Goal: Answer question/provide support: Share knowledge or assist other users

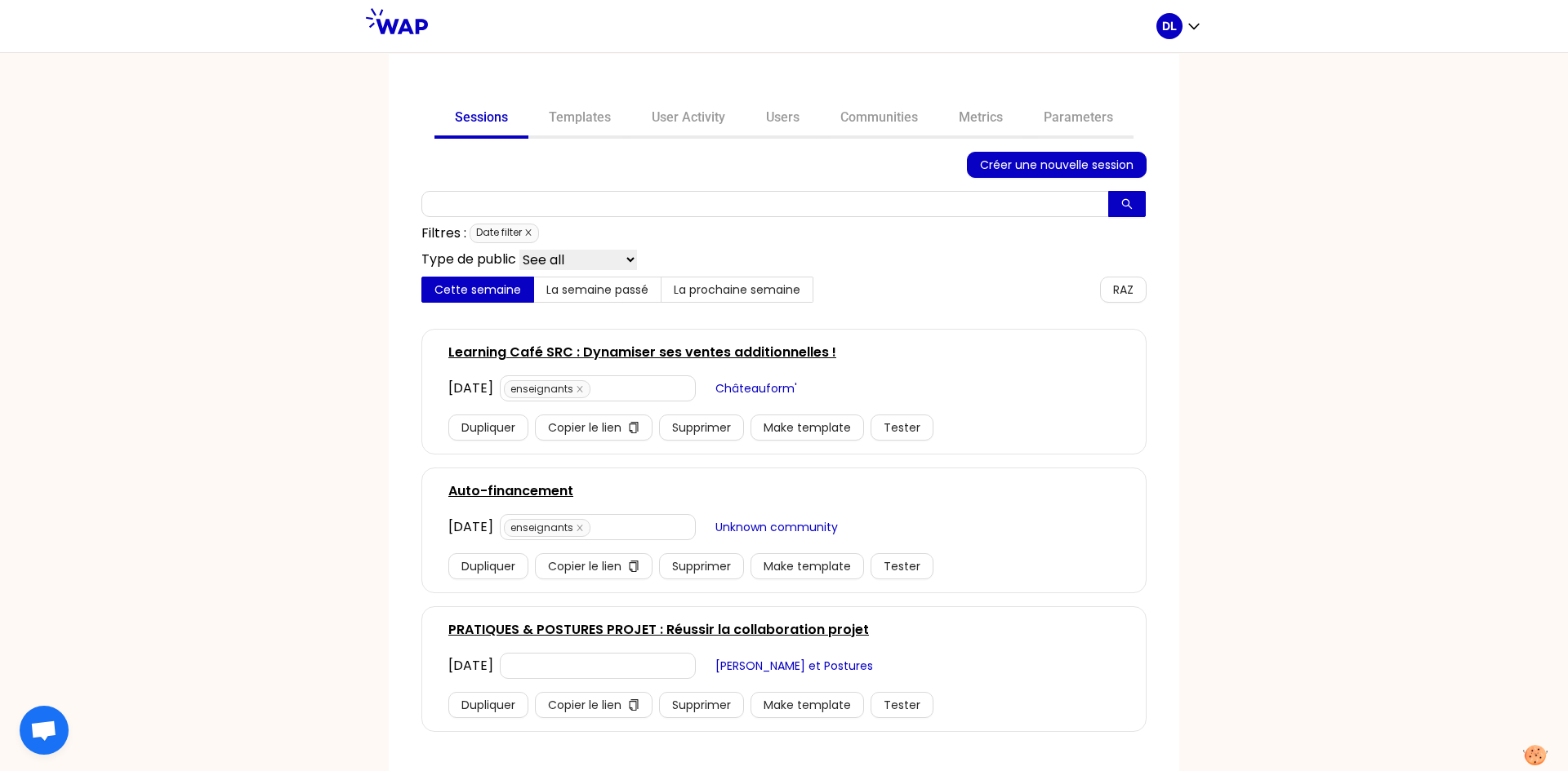
click at [524, 232] on icon "close" at bounding box center [528, 233] width 9 height 9
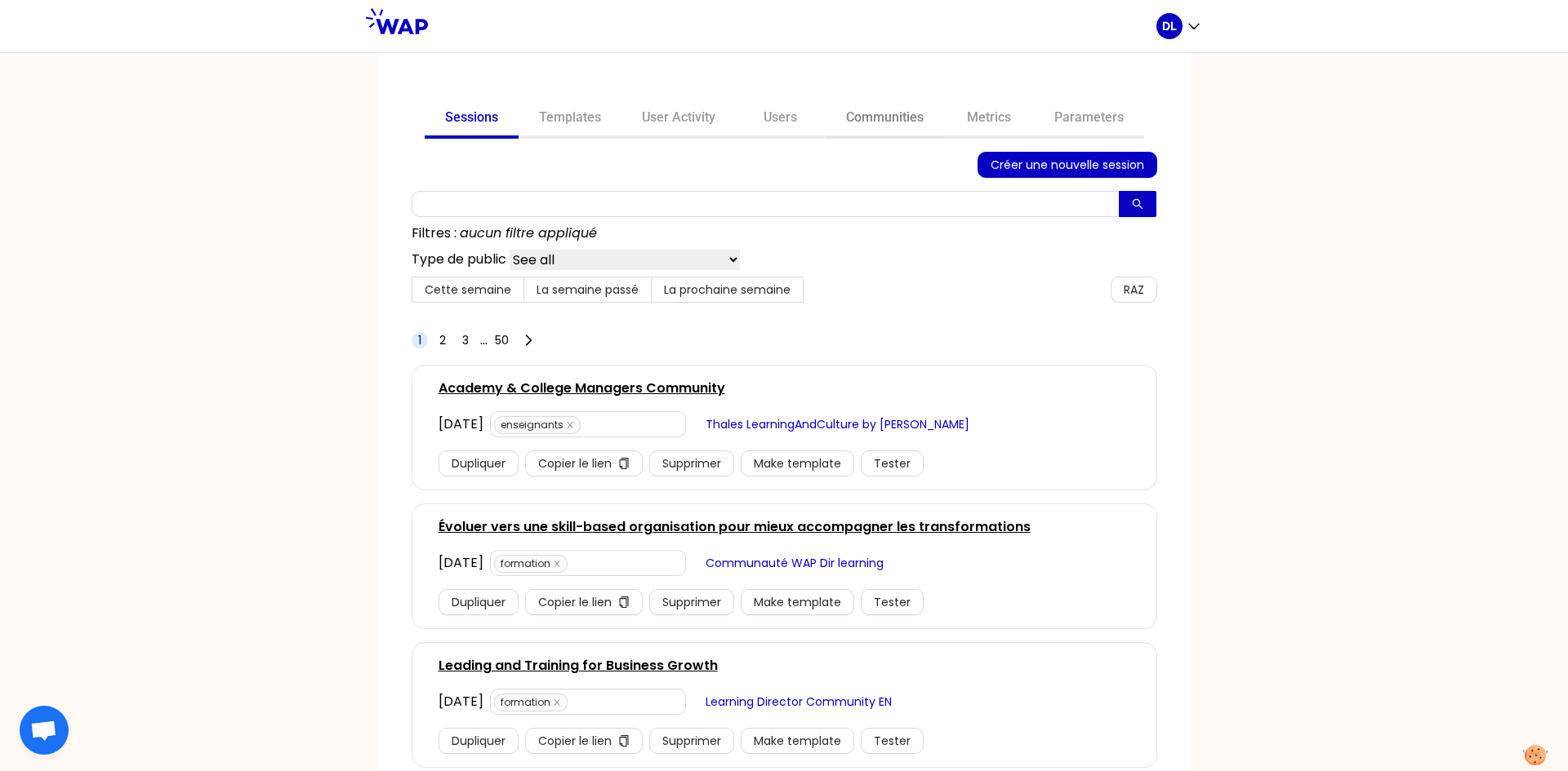
click at [904, 107] on link "Communities" at bounding box center [885, 119] width 118 height 39
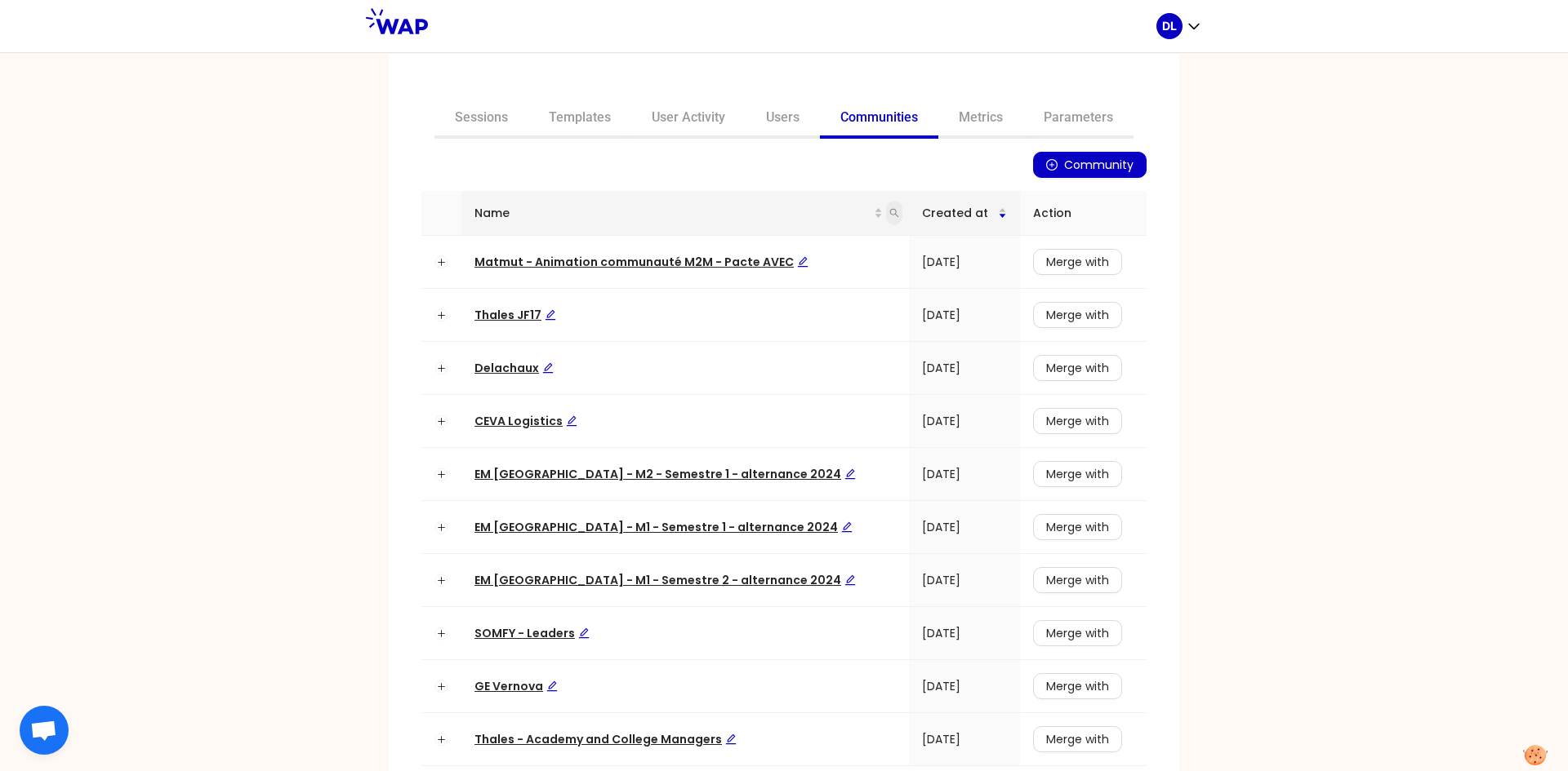
click at [886, 219] on span at bounding box center [894, 213] width 16 height 25
type input "t"
type input "hod"
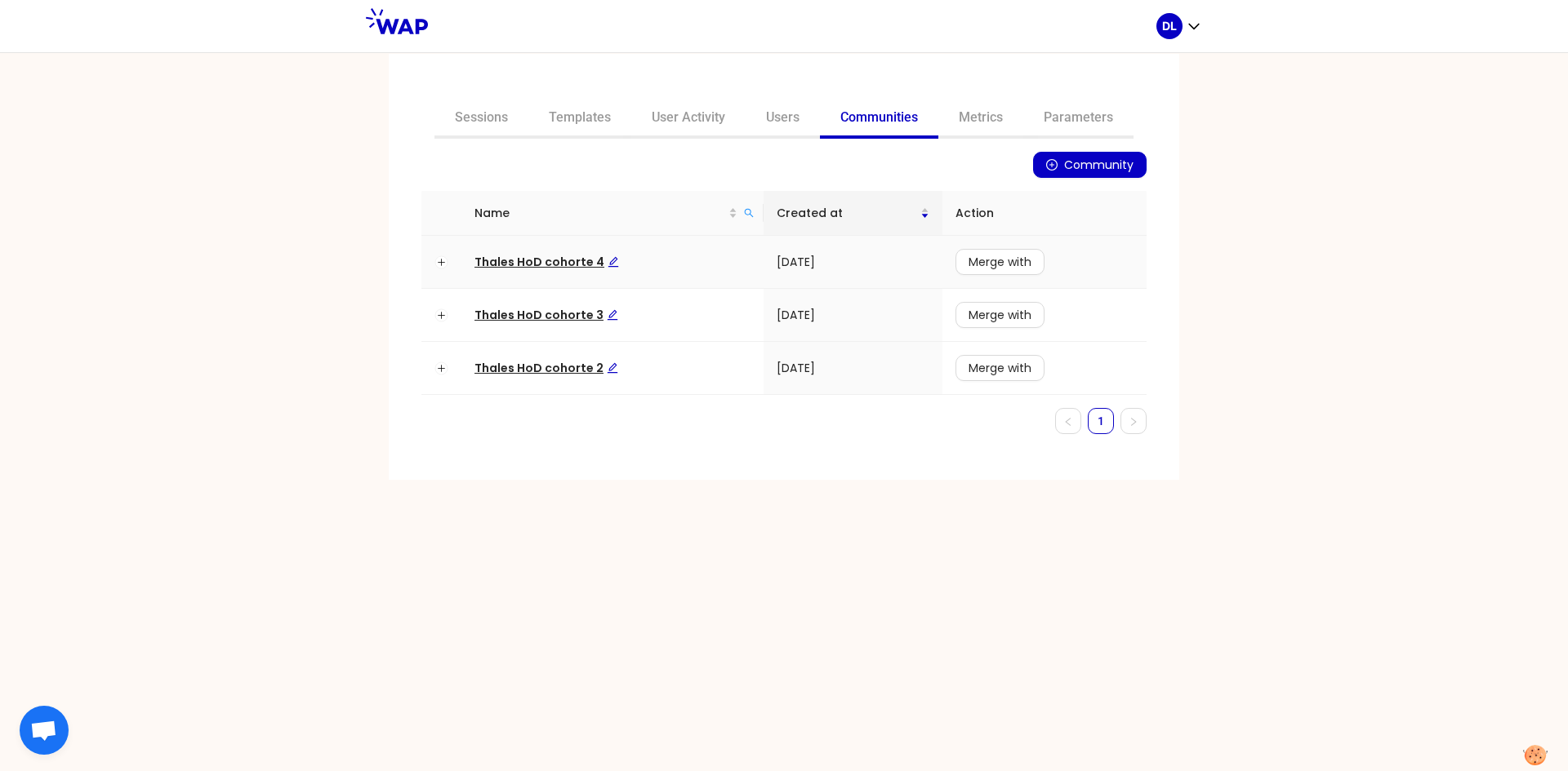
click at [538, 264] on span "Thales HoD cohorte 4" at bounding box center [547, 262] width 145 height 16
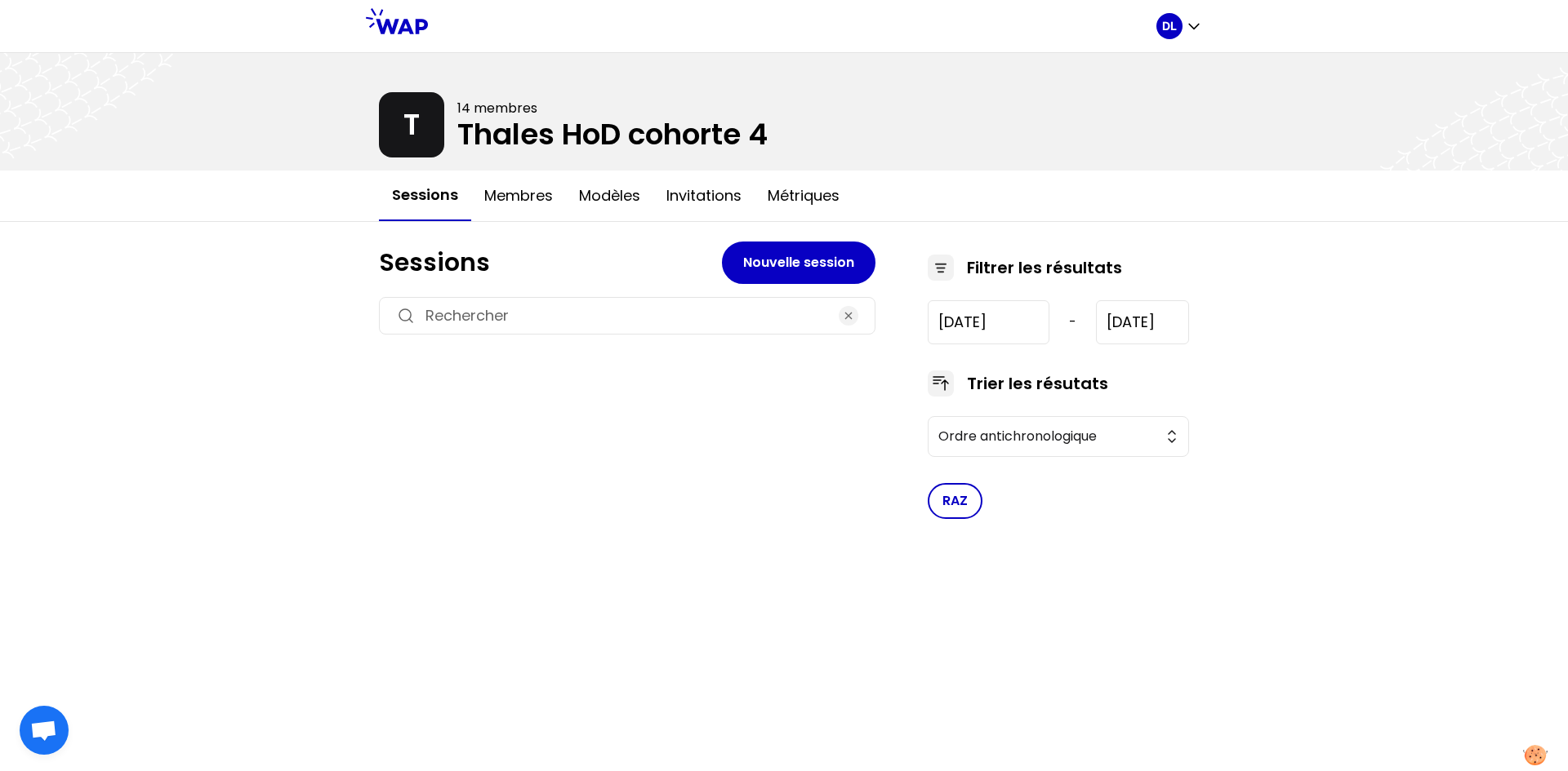
type input "[DATE]"
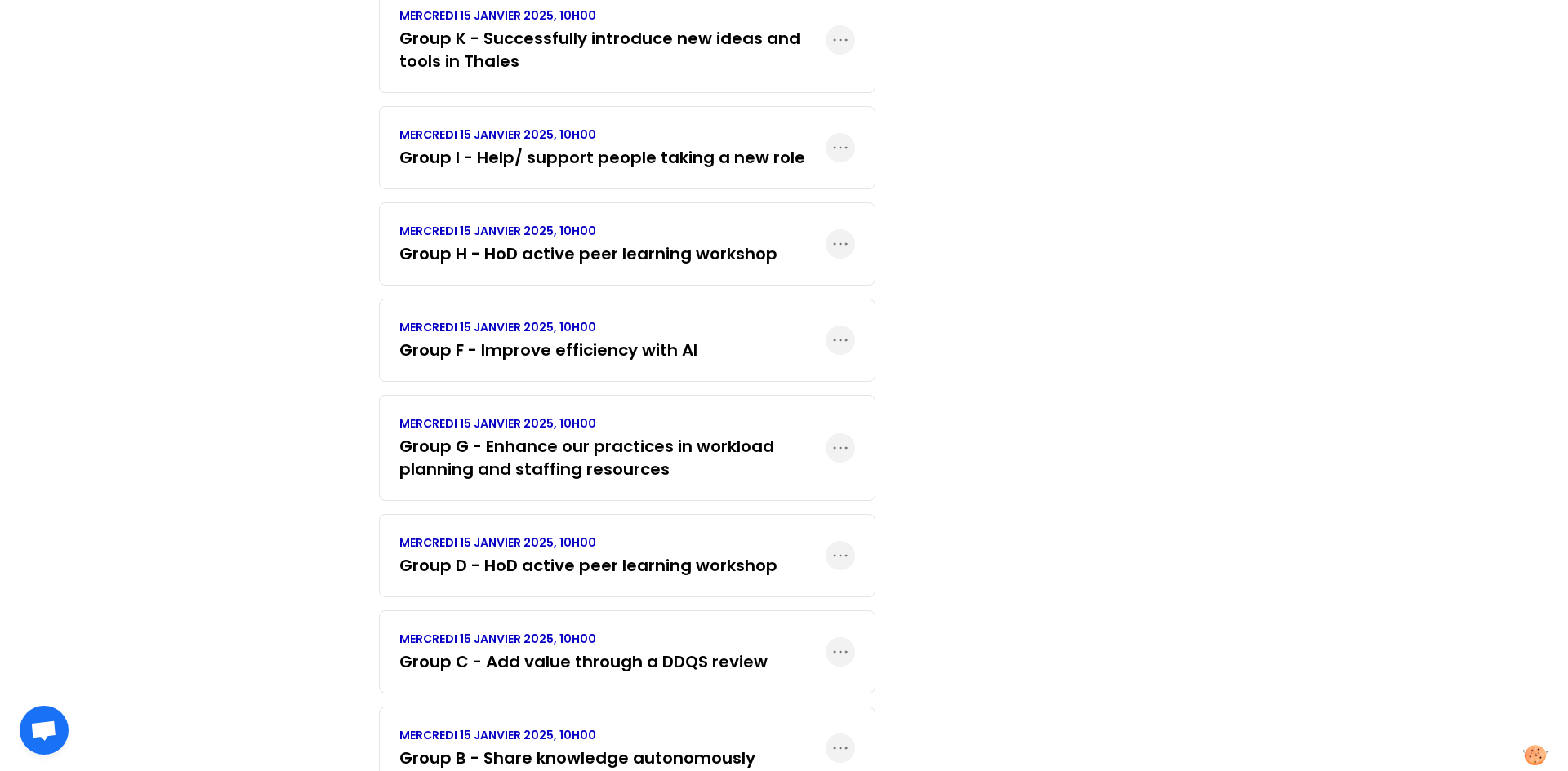
scroll to position [1155, 0]
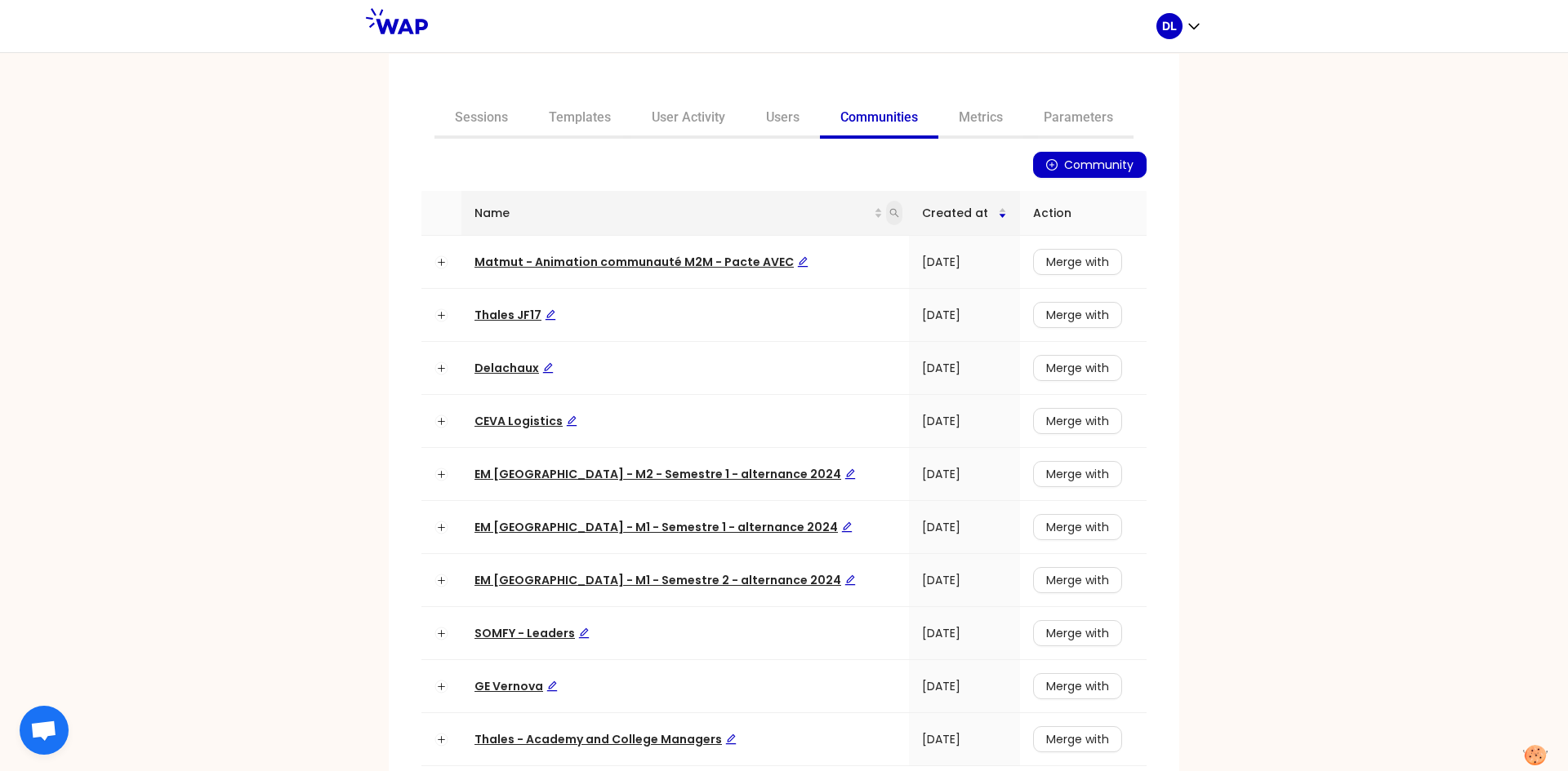
click at [890, 214] on icon "search" at bounding box center [894, 213] width 9 height 9
type input "hod"
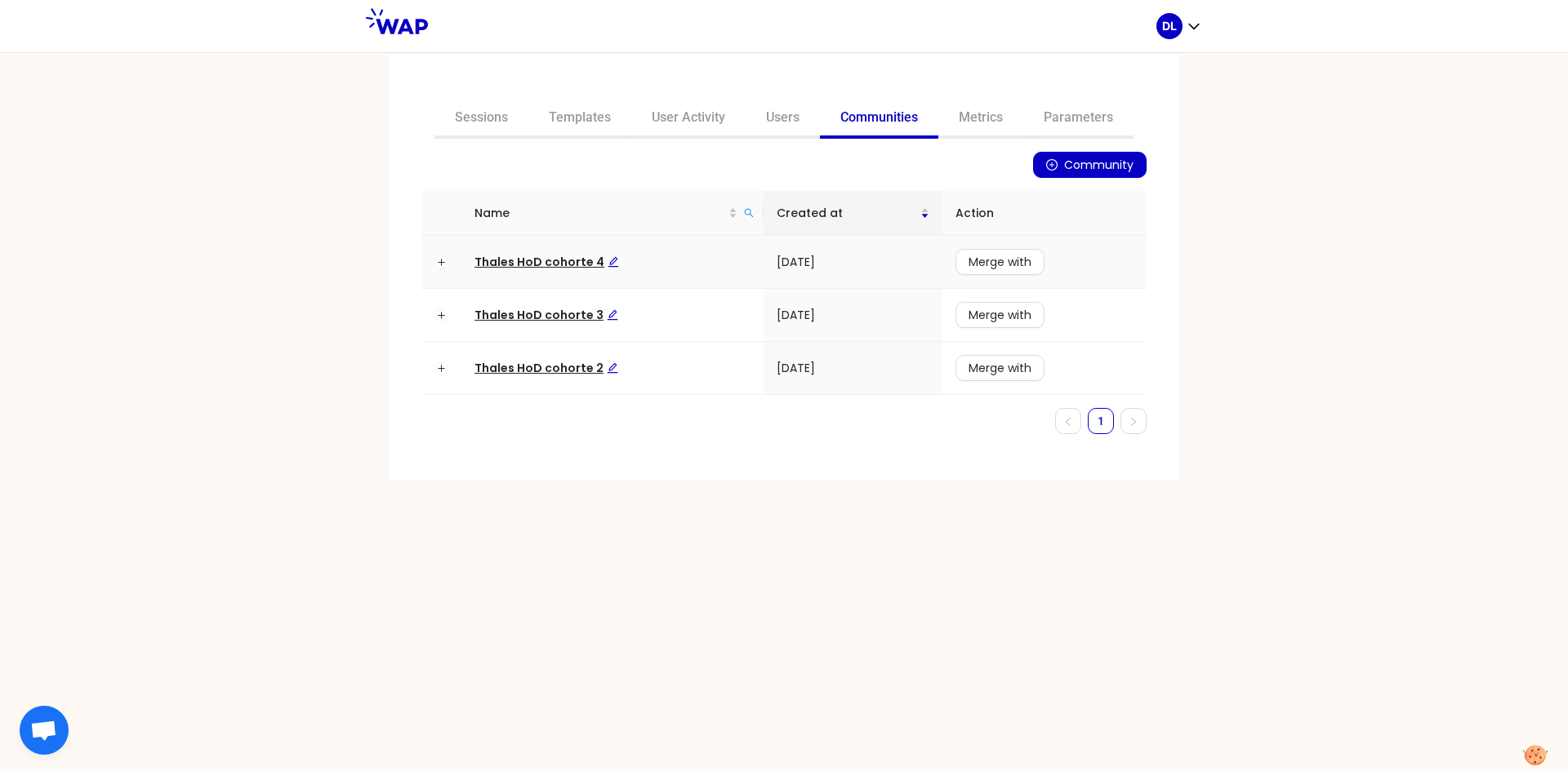
click at [548, 259] on span "Thales HoD cohorte 4" at bounding box center [547, 262] width 145 height 16
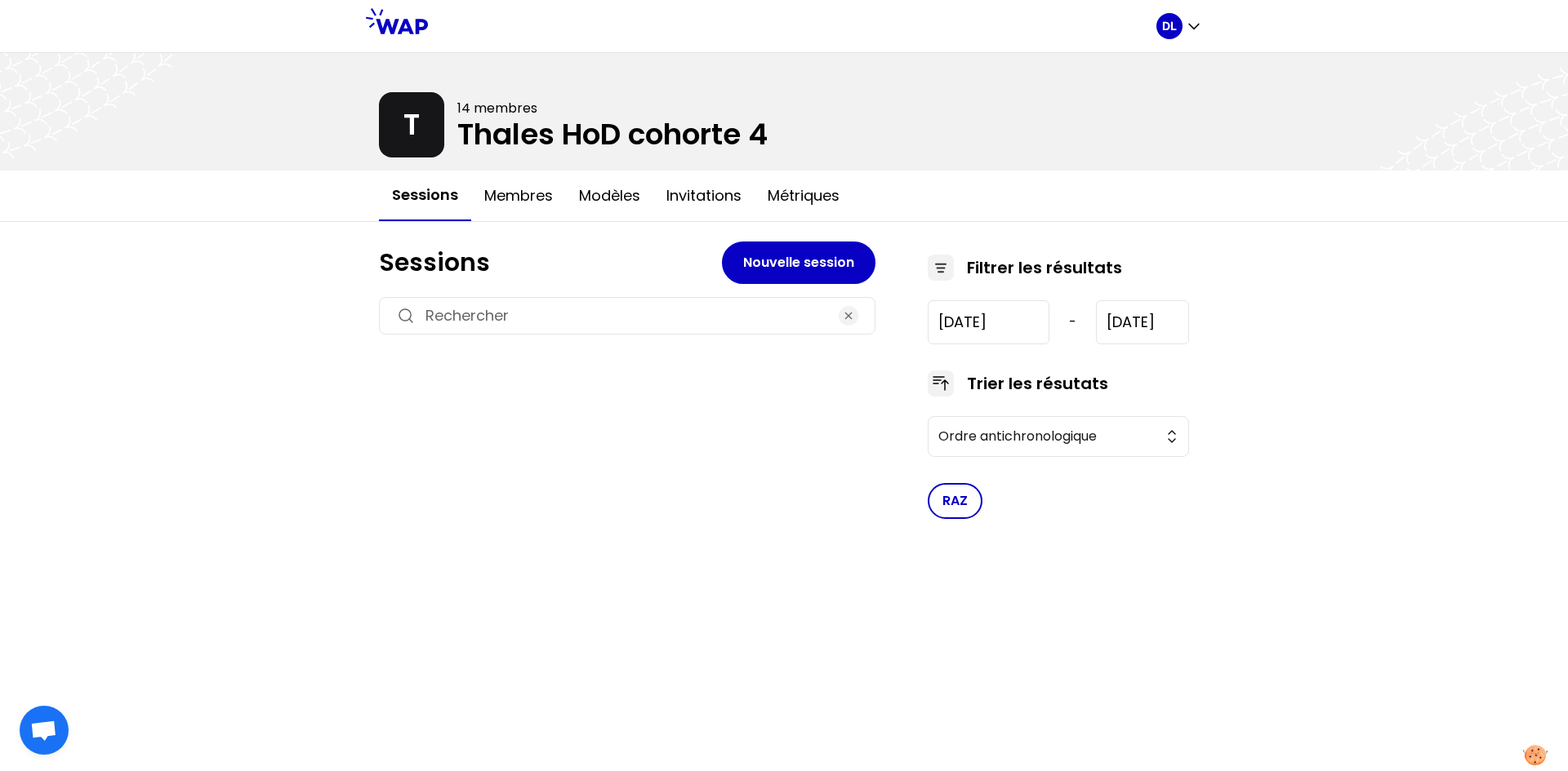
type input "[DATE]"
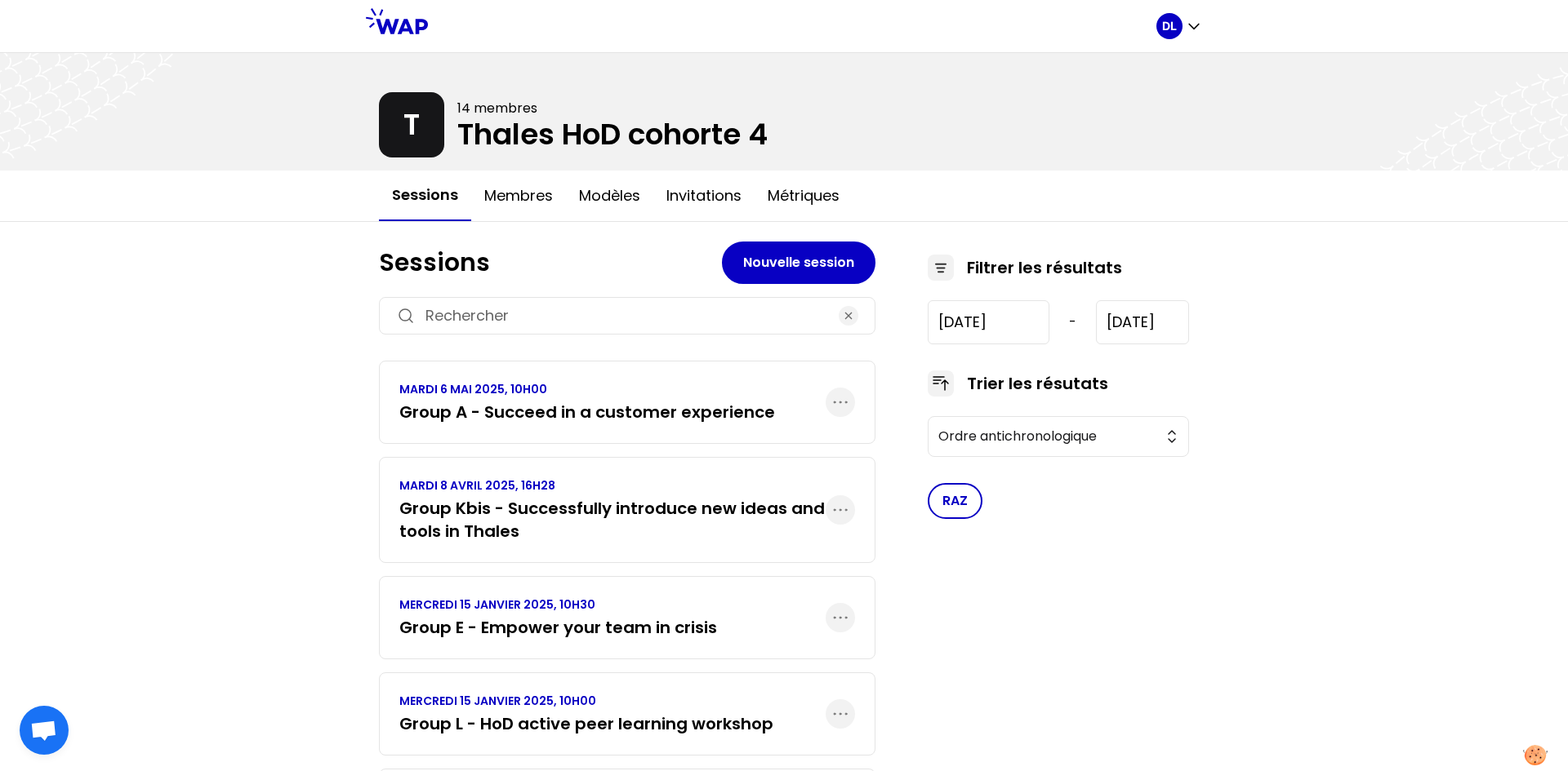
scroll to position [1155, 0]
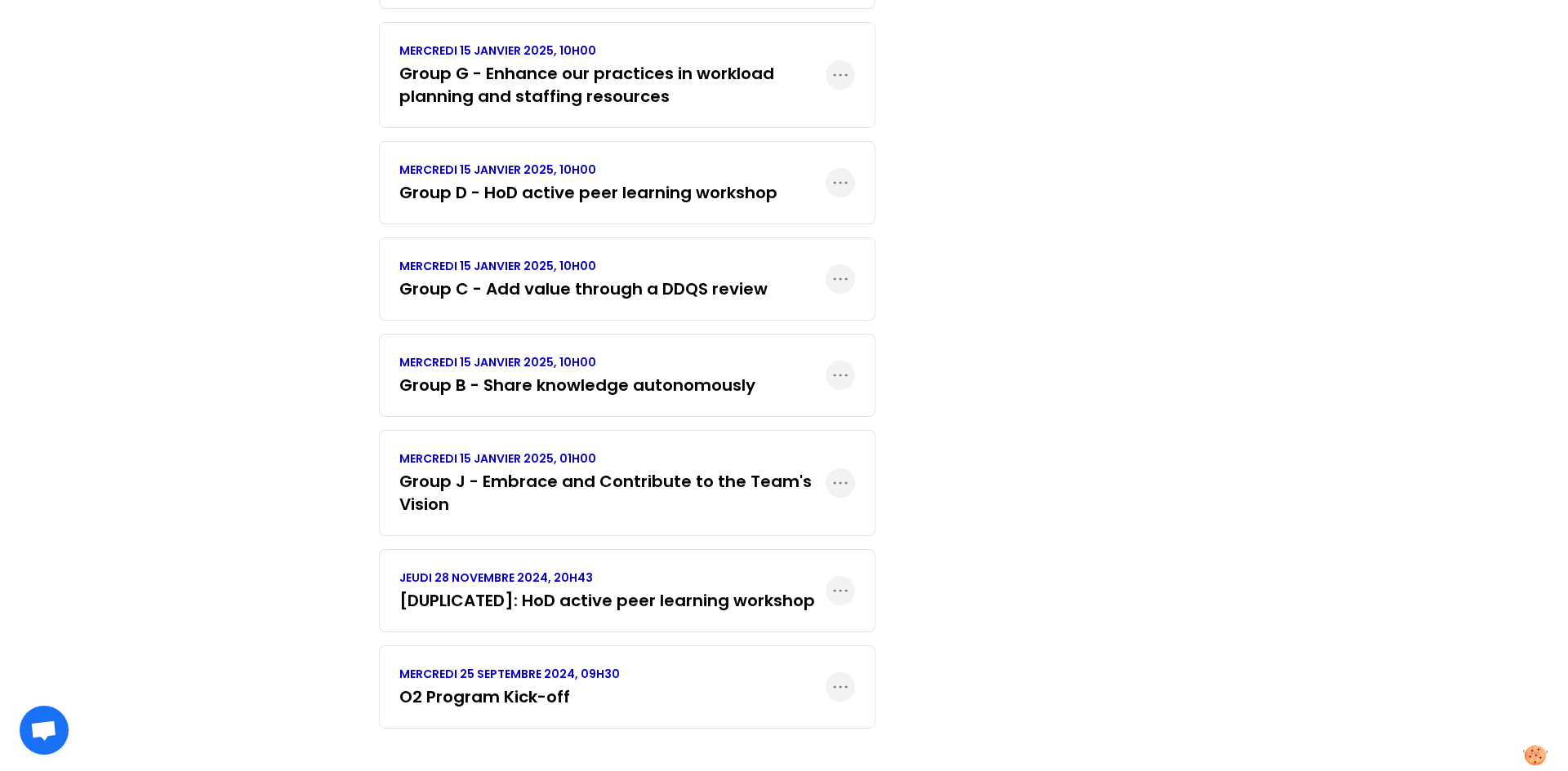
click at [585, 670] on p "MERCREDI 25 SEPTEMBRE 2024, 09H30" at bounding box center [510, 674] width 221 height 16
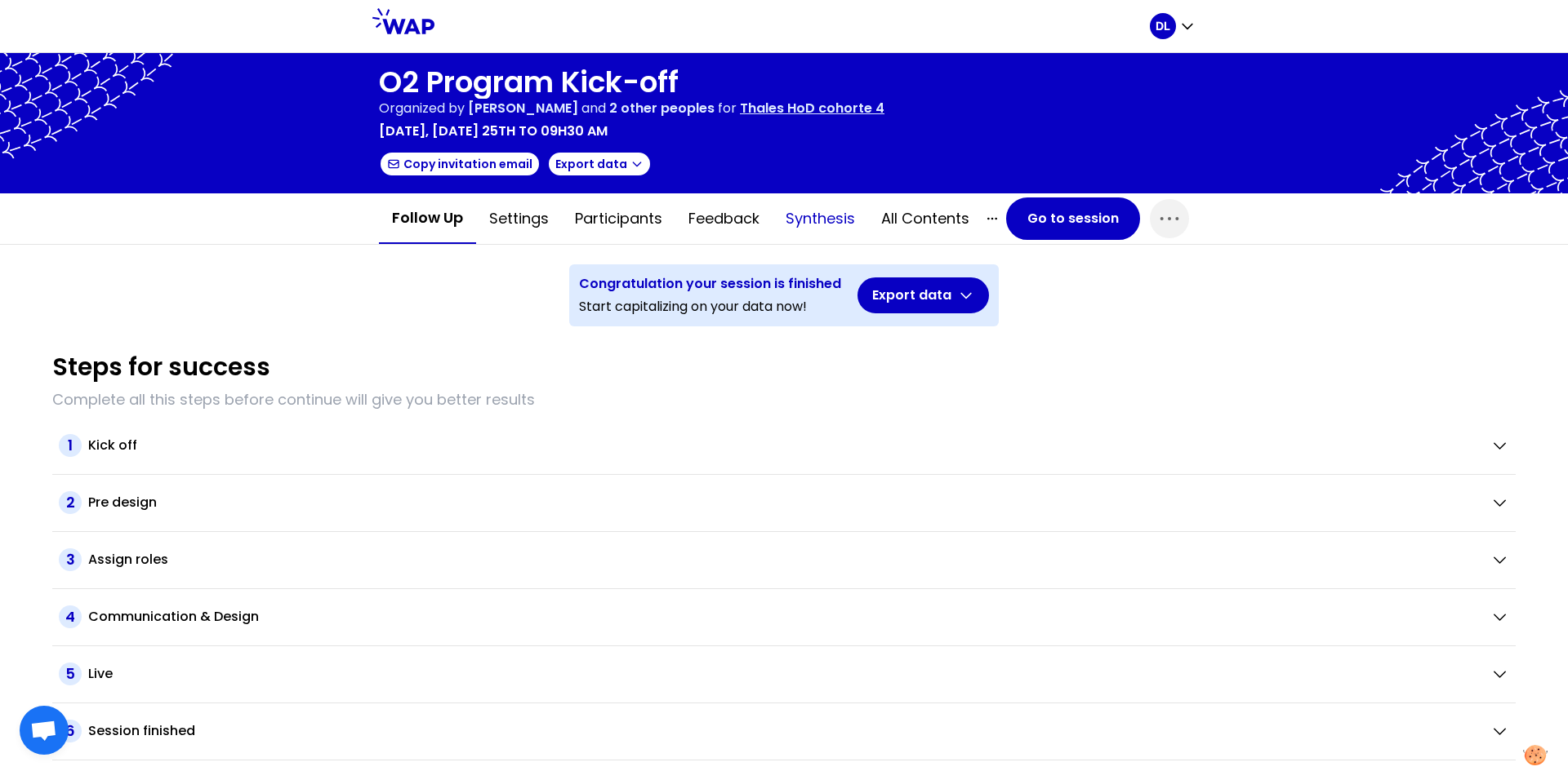
click at [821, 223] on button "Synthesis" at bounding box center [820, 218] width 95 height 49
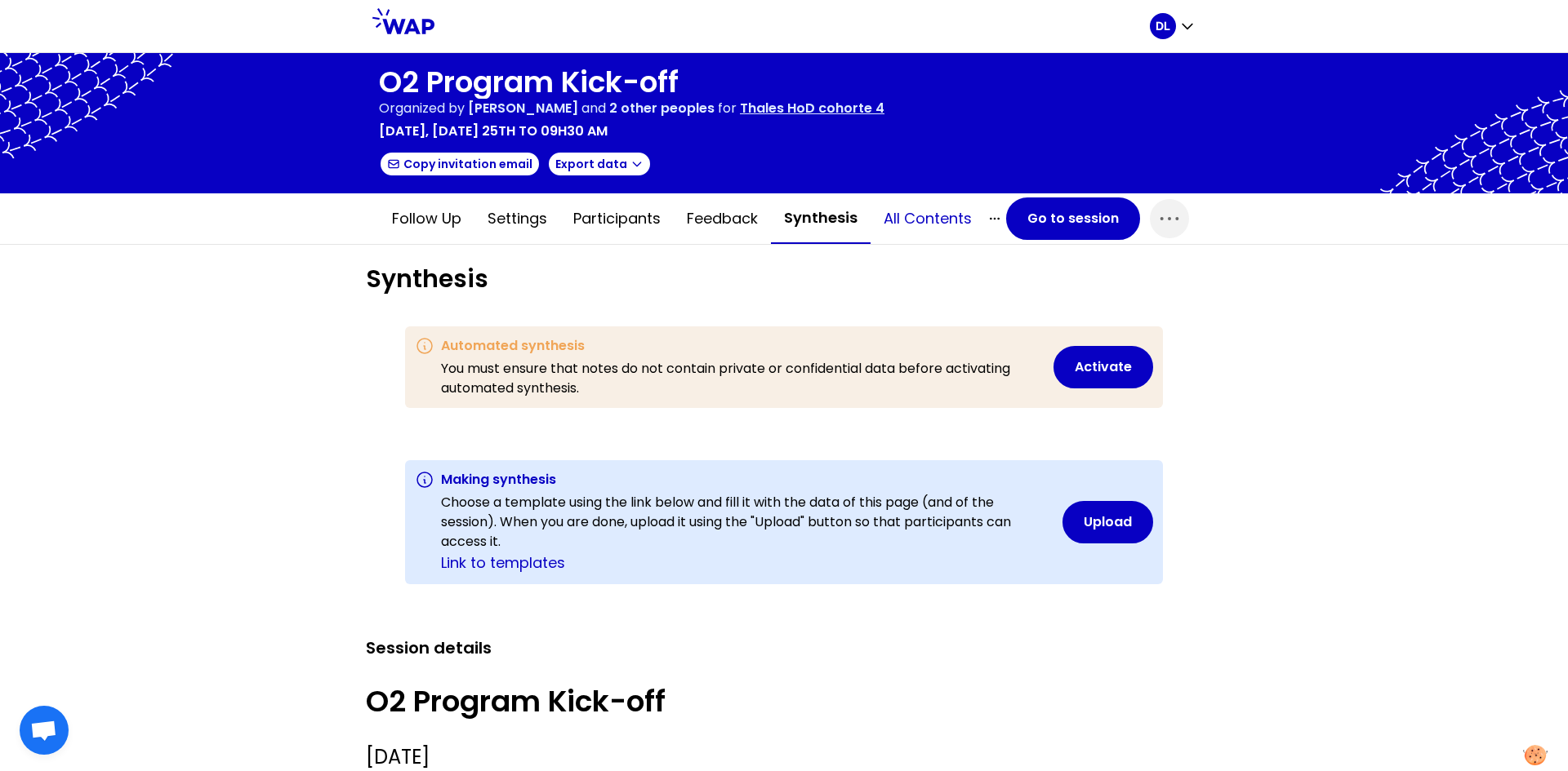
scroll to position [7850, 7434]
click at [907, 211] on button "All contents" at bounding box center [927, 218] width 114 height 49
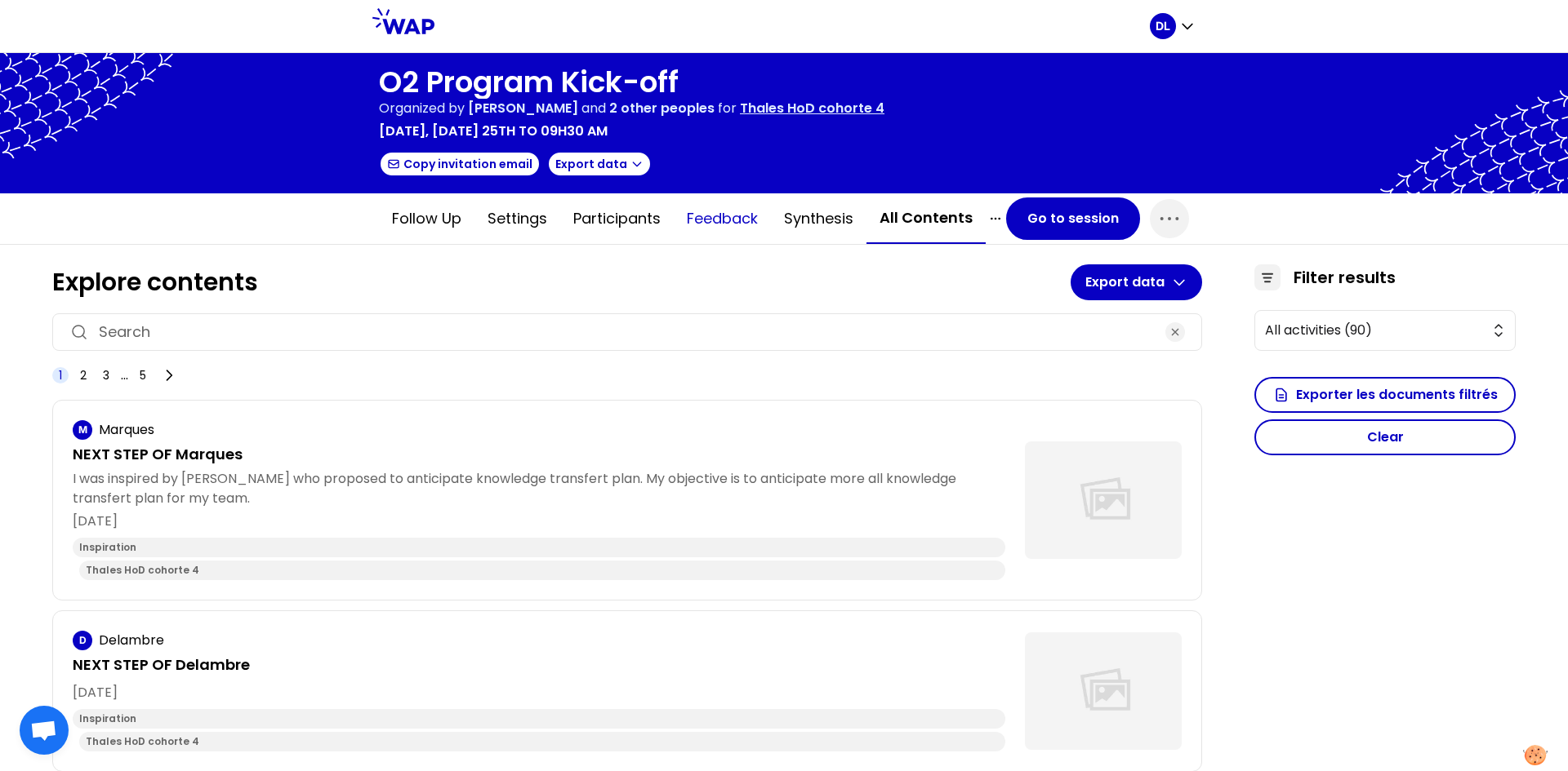
click at [742, 224] on button "Feedback" at bounding box center [722, 218] width 97 height 49
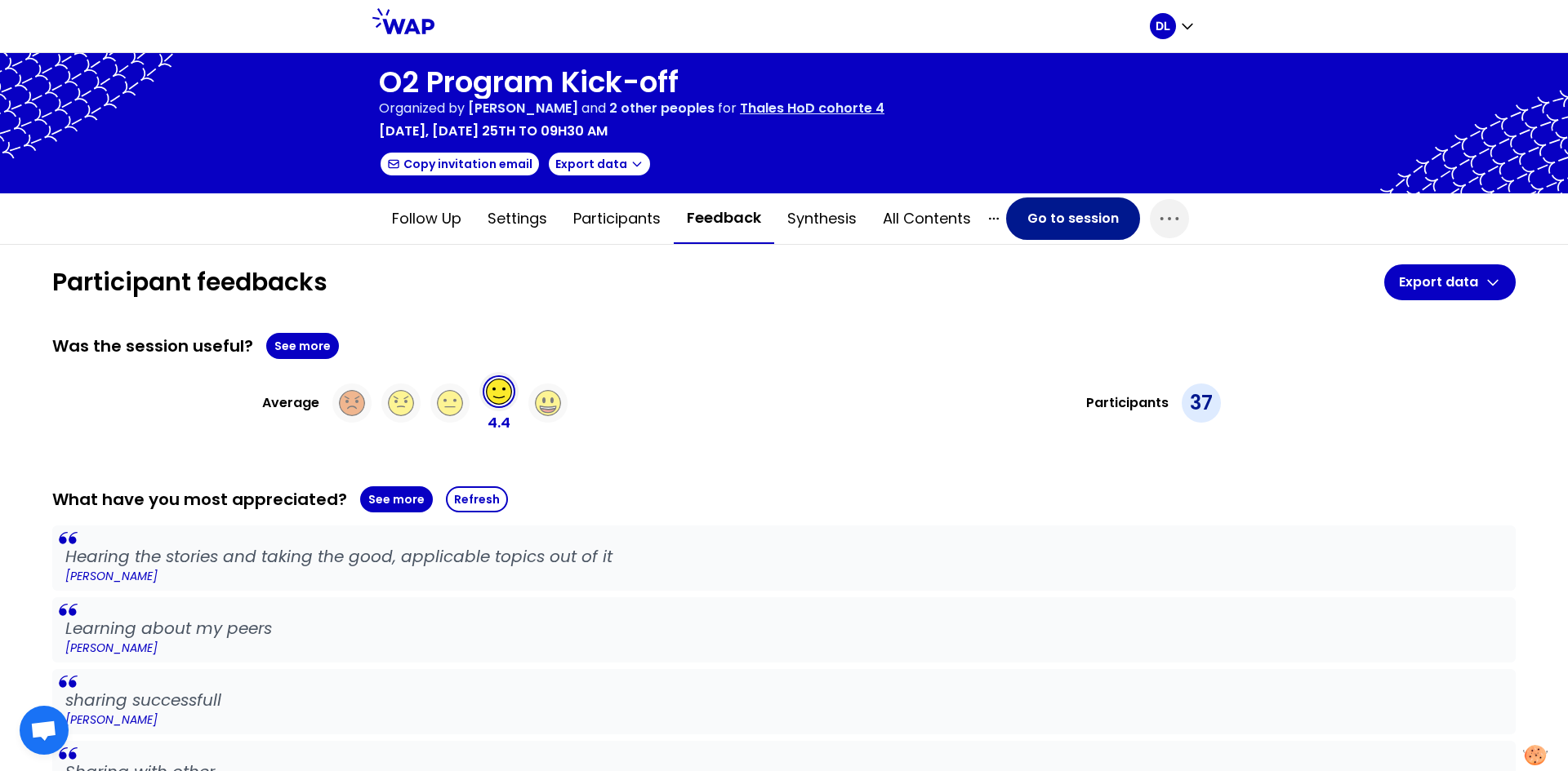
click at [1052, 217] on button "Go to session" at bounding box center [1072, 219] width 134 height 43
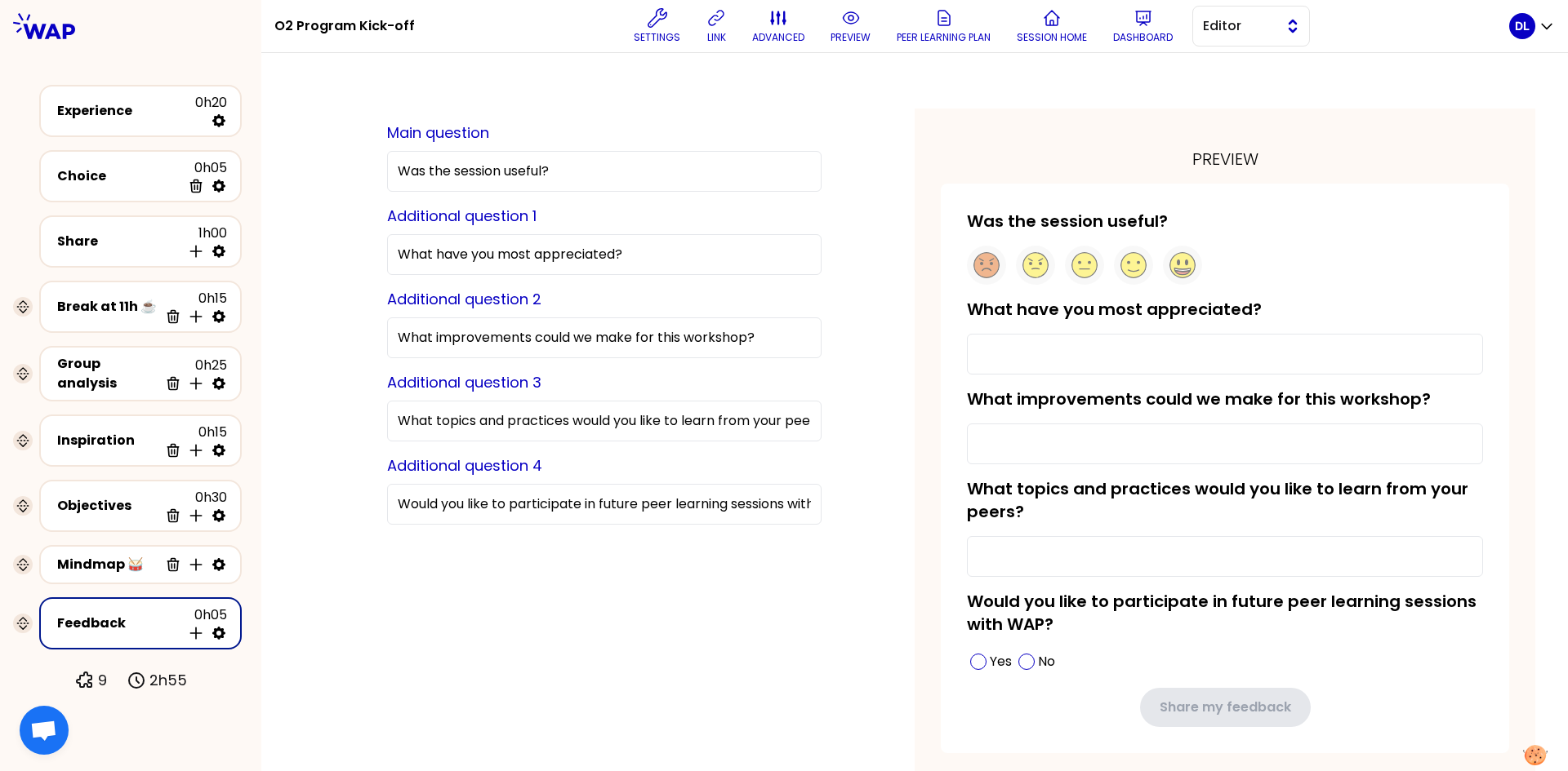
click at [1280, 28] on button "Editor" at bounding box center [1251, 26] width 118 height 41
click at [1276, 88] on span "Facilitator" at bounding box center [1260, 93] width 70 height 20
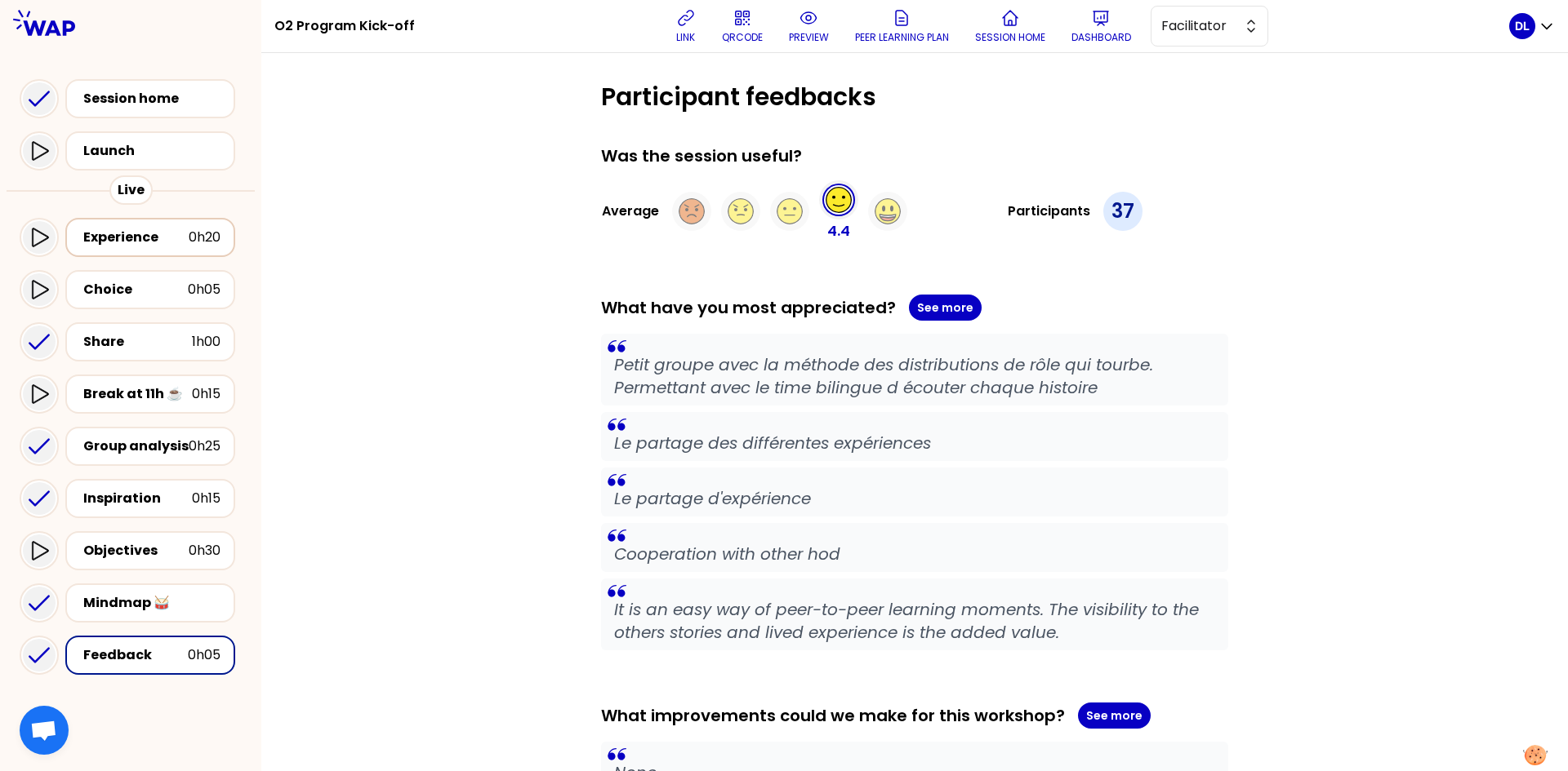
click at [148, 237] on div "Experience" at bounding box center [136, 237] width 106 height 20
